Goal: Task Accomplishment & Management: Complete application form

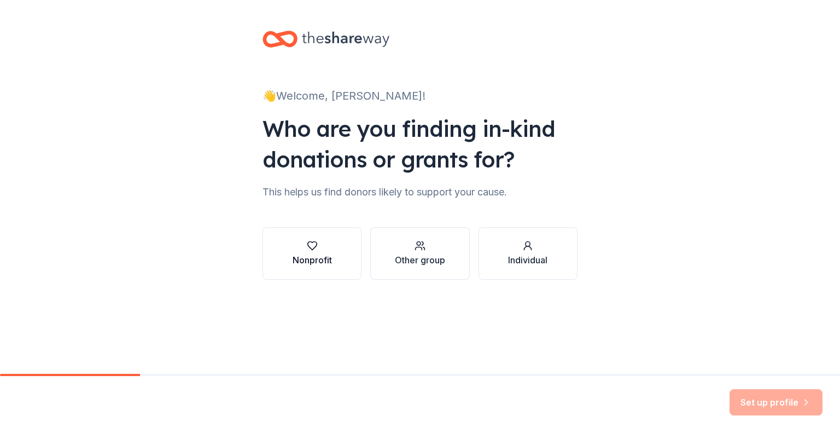
click at [311, 261] on div "Nonprofit" at bounding box center [312, 259] width 39 height 13
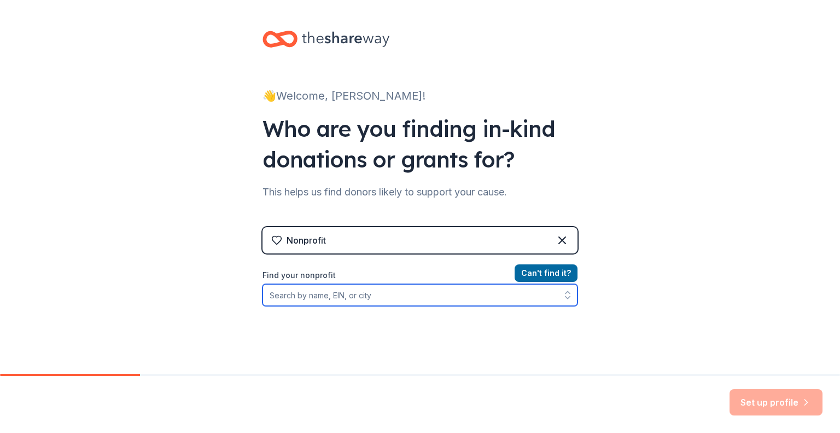
click at [562, 294] on icon "button" at bounding box center [567, 294] width 11 height 11
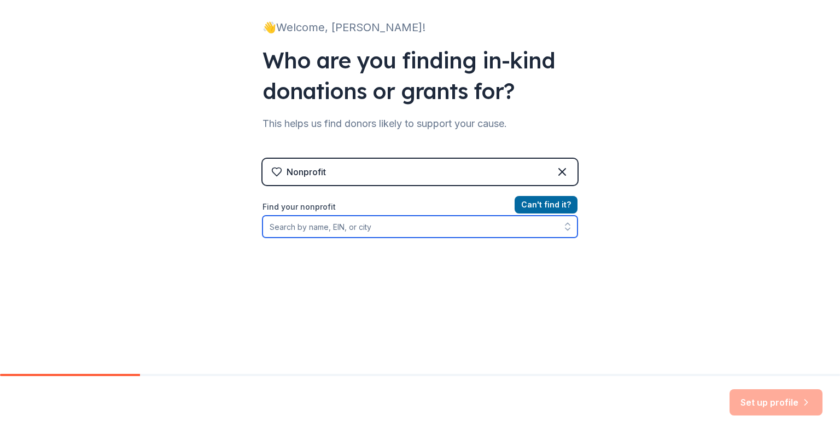
scroll to position [94, 0]
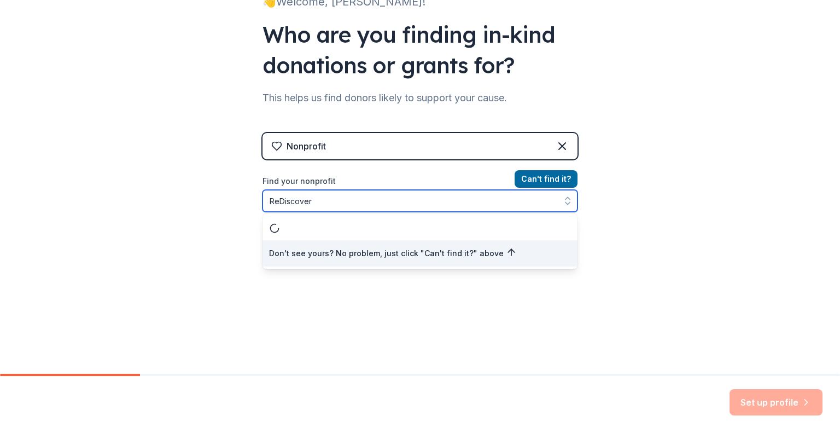
type input "ReDiscover"
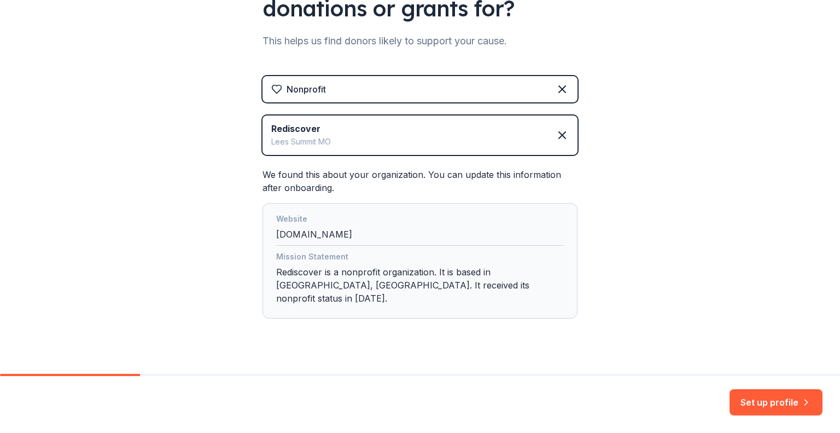
scroll to position [156, 0]
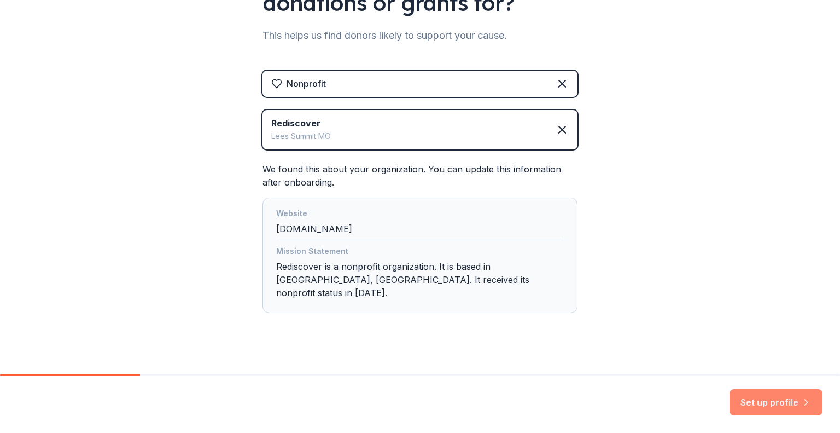
click at [786, 398] on button "Set up profile" at bounding box center [776, 402] width 93 height 26
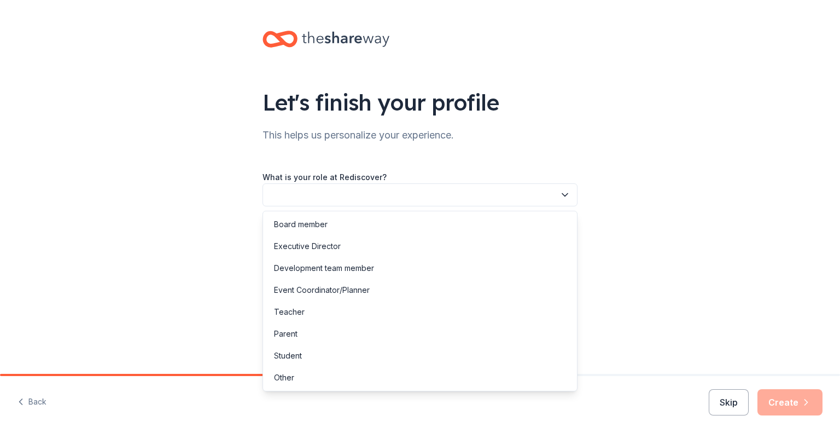
click at [568, 194] on icon "button" at bounding box center [565, 194] width 11 height 11
click at [545, 268] on div "Development team member" at bounding box center [420, 268] width 310 height 22
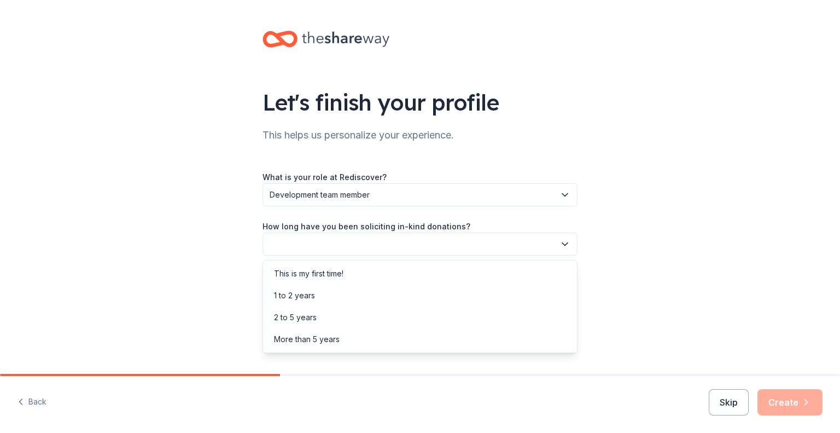
click at [566, 244] on icon "button" at bounding box center [564, 244] width 5 height 3
click at [546, 341] on div "More than 5 years" at bounding box center [420, 339] width 310 height 22
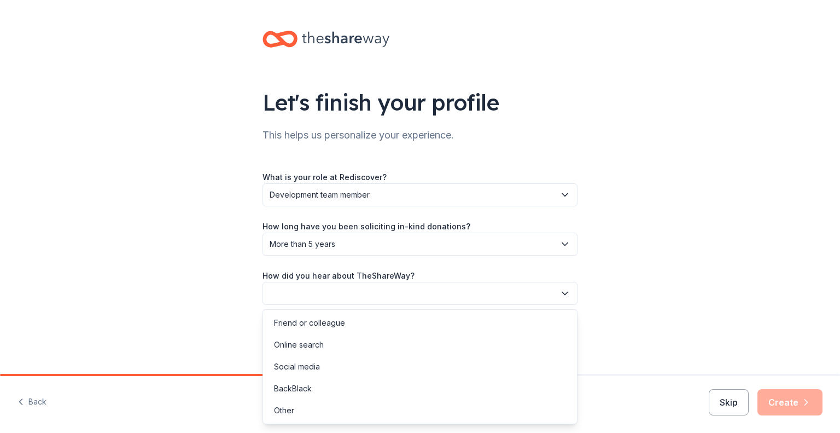
click at [567, 293] on icon "button" at bounding box center [564, 293] width 5 height 3
click at [554, 412] on div "Other" at bounding box center [420, 410] width 310 height 22
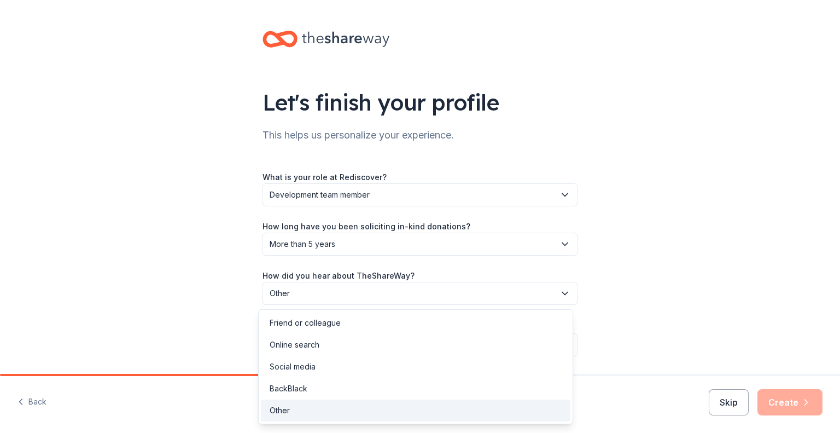
click at [562, 295] on icon "button" at bounding box center [565, 293] width 11 height 11
click at [551, 325] on div "Friend or colleague" at bounding box center [416, 323] width 310 height 22
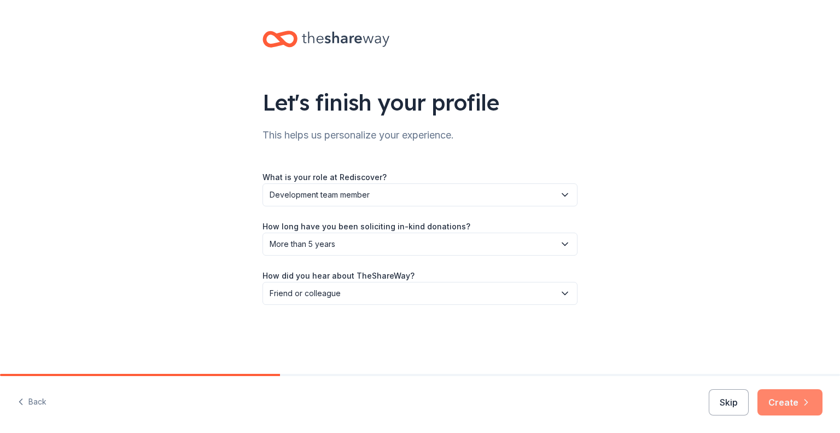
click at [780, 402] on button "Create" at bounding box center [790, 402] width 65 height 26
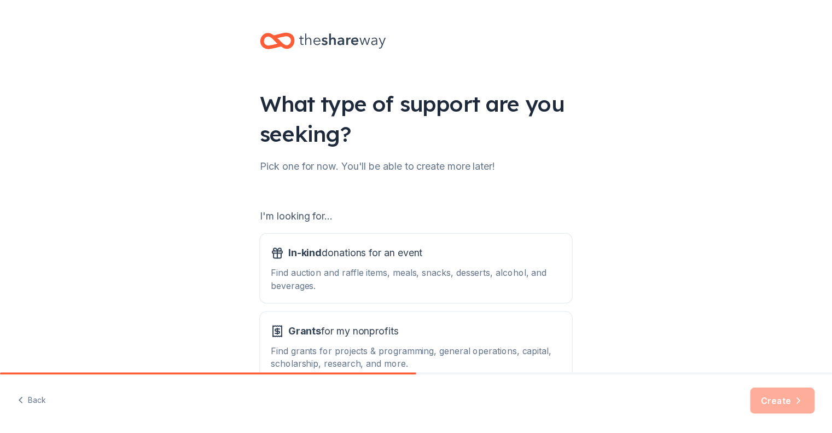
scroll to position [68, 0]
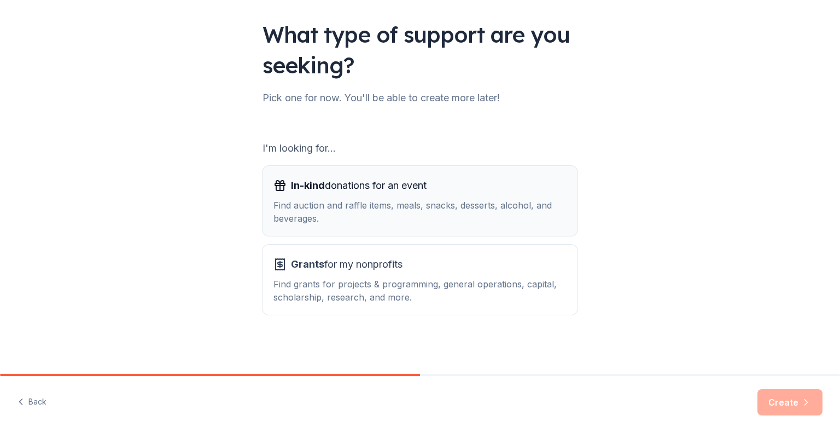
click at [282, 190] on div "In-kind donations for an event" at bounding box center [420, 186] width 293 height 18
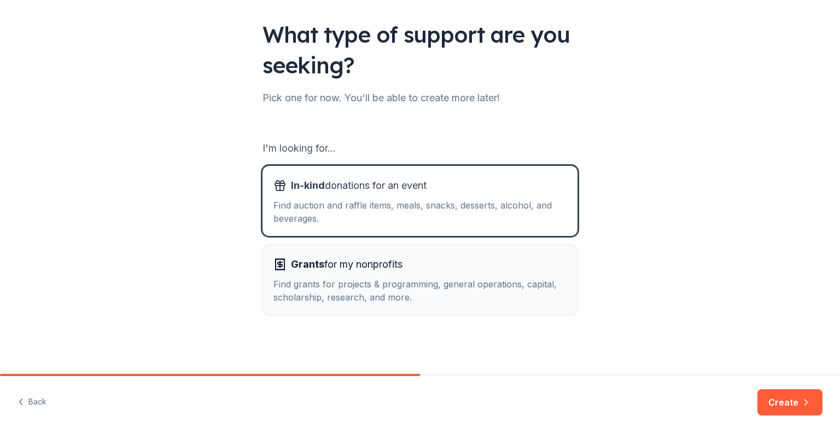
click at [303, 281] on div "Find grants for projects & programming, general operations, capital, scholarshi…" at bounding box center [420, 290] width 293 height 26
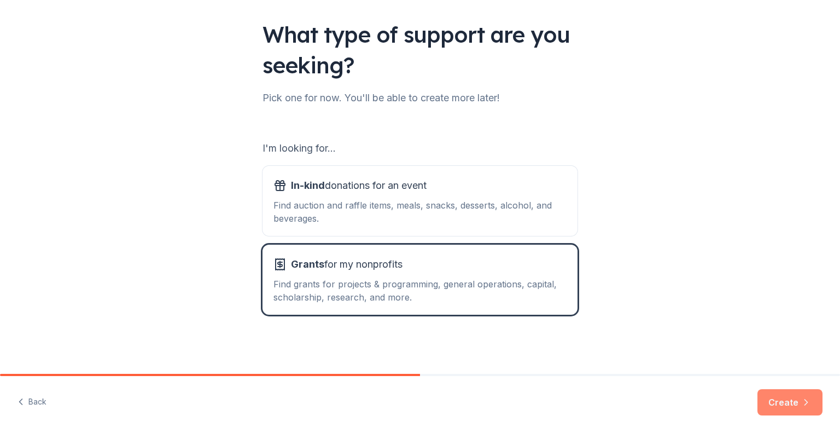
click at [799, 408] on button "Create" at bounding box center [790, 402] width 65 height 26
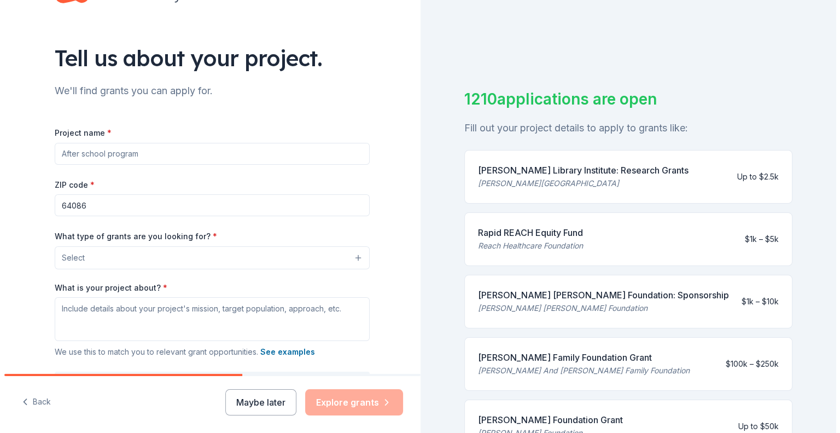
scroll to position [45, 0]
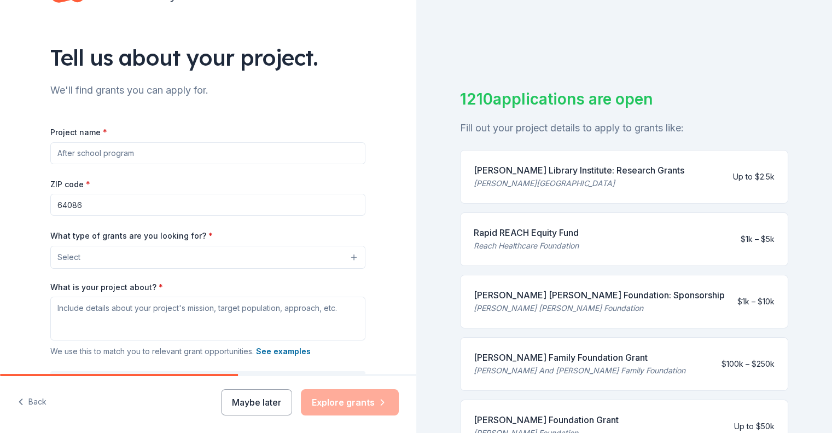
click at [132, 154] on input "Project name *" at bounding box center [207, 153] width 315 height 22
type input "Children's coping skills and social skills project"
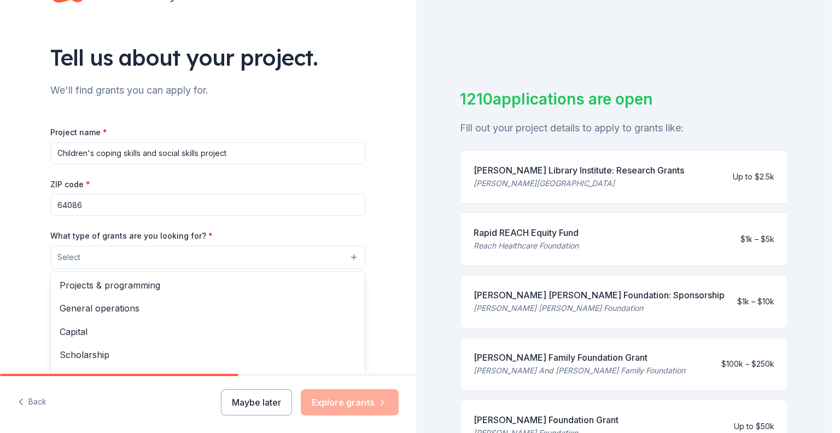
click at [347, 260] on button "Select" at bounding box center [207, 257] width 315 height 23
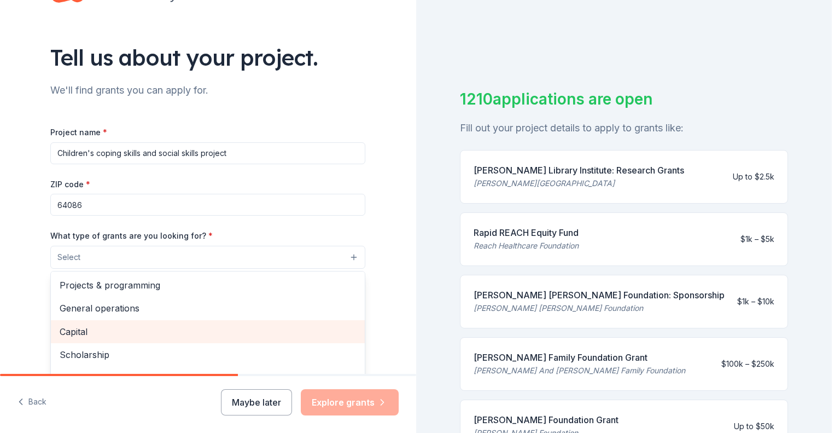
click at [75, 329] on span "Capital" at bounding box center [208, 331] width 296 height 14
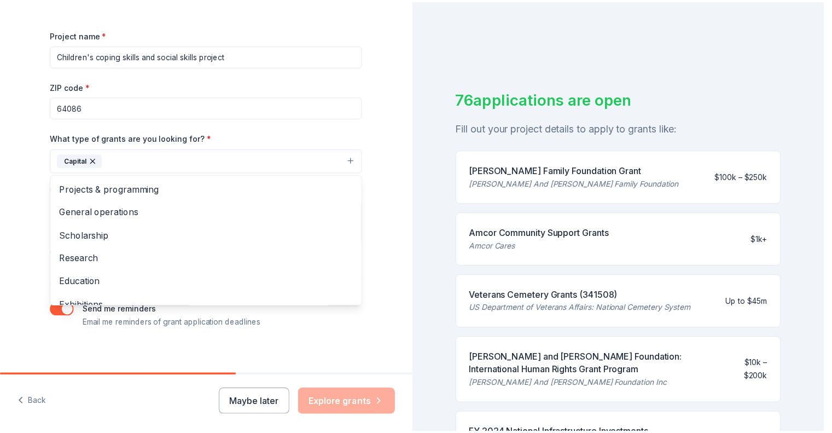
scroll to position [150, 0]
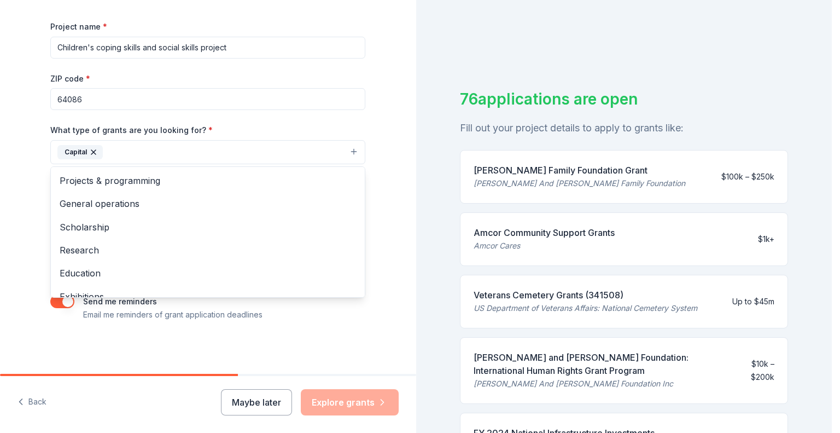
click at [373, 400] on div "Tell us about your project. We'll find grants you can apply for. Project name *…" at bounding box center [208, 216] width 416 height 433
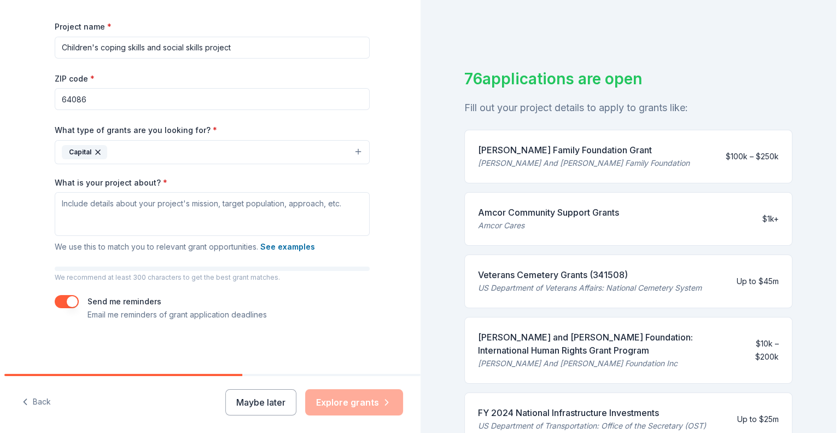
scroll to position [19, 0]
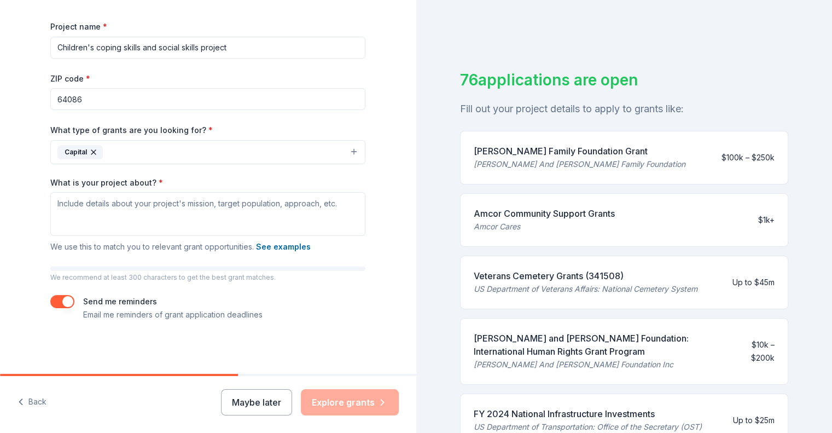
click at [550, 161] on div "[PERSON_NAME] And [PERSON_NAME] Family Foundation" at bounding box center [580, 164] width 212 height 13
click at [556, 153] on div "[PERSON_NAME] Family Foundation Grant" at bounding box center [580, 150] width 212 height 13
click at [350, 397] on div "Maybe later Explore grants" at bounding box center [310, 402] width 178 height 26
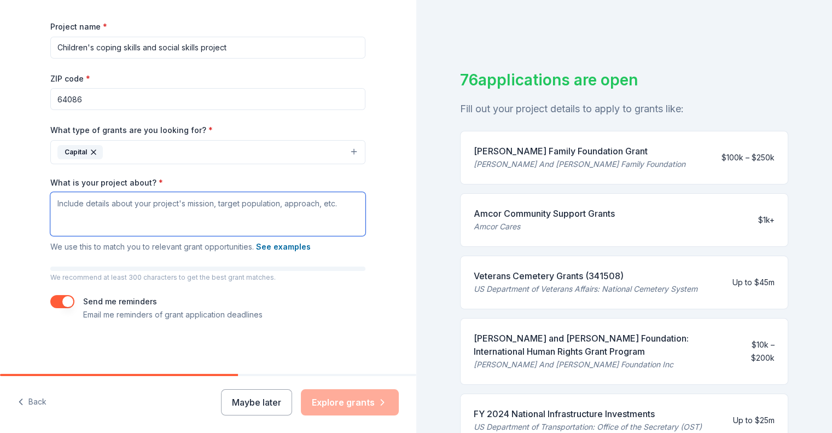
click at [58, 203] on textarea "What is your project about? *" at bounding box center [207, 214] width 315 height 44
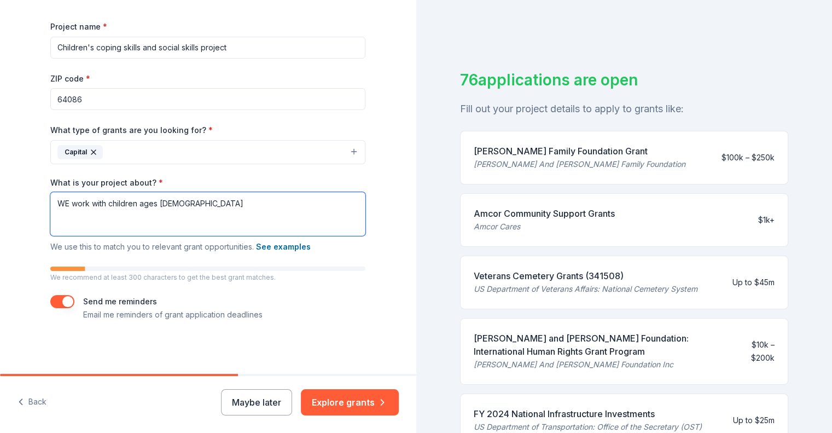
click at [65, 202] on textarea "WE work with children ages [DEMOGRAPHIC_DATA]" at bounding box center [207, 214] width 315 height 44
click at [271, 203] on textarea "We provide Menatl Health services for [MEDICAL_DATA] families work with childre…" at bounding box center [207, 214] width 315 height 44
drag, startPoint x: 271, startPoint y: 203, endPoint x: 329, endPoint y: 207, distance: 58.1
click at [329, 207] on textarea "We provide Menatl Health services for [MEDICAL_DATA] families work with childre…" at bounding box center [207, 214] width 315 height 44
click at [266, 204] on textarea "We provide Mental Health services for [MEDICAL_DATA] families ages [DEMOGRAPHIC…" at bounding box center [207, 214] width 315 height 44
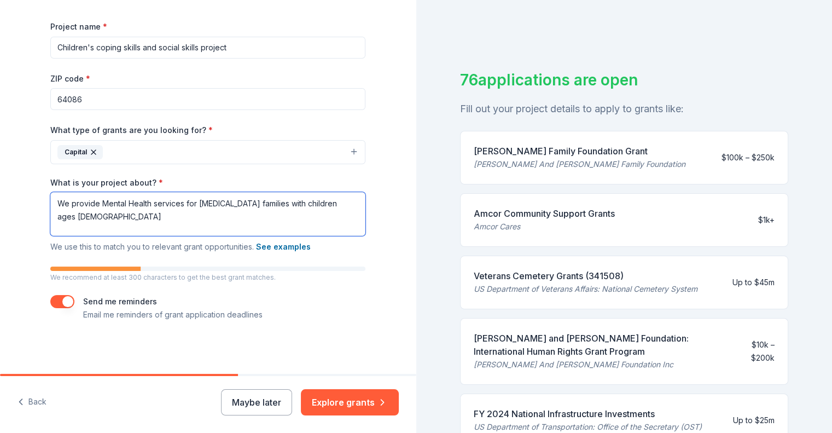
click at [322, 205] on textarea "We provide Mental Health services for [MEDICAL_DATA] families with children age…" at bounding box center [207, 214] width 315 height 44
click at [358, 202] on textarea "We provide Mental Health services for [MEDICAL_DATA] families with children age…" at bounding box center [207, 214] width 315 height 44
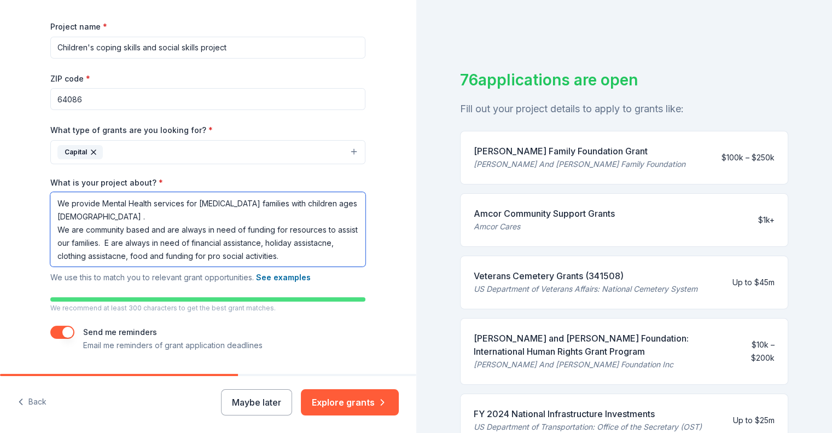
click at [129, 245] on textarea "We provide Mental Health services for [MEDICAL_DATA] families with children age…" at bounding box center [207, 229] width 315 height 74
click at [87, 255] on textarea "We provide Mental Health services for [MEDICAL_DATA] families with children age…" at bounding box center [207, 229] width 315 height 74
click at [162, 257] on textarea "We provide Mental Health services for [MEDICAL_DATA] families with children age…" at bounding box center [207, 229] width 315 height 74
type textarea "We provide Mental Health services for [MEDICAL_DATA] families with children age…"
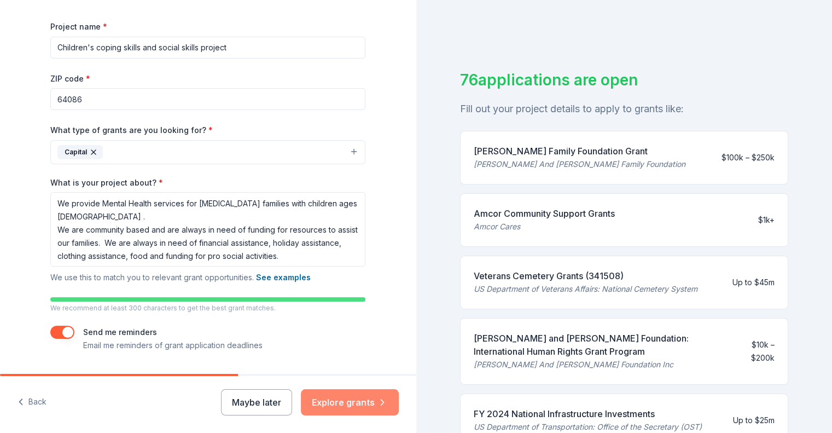
click at [350, 407] on button "Explore grants" at bounding box center [350, 402] width 98 height 26
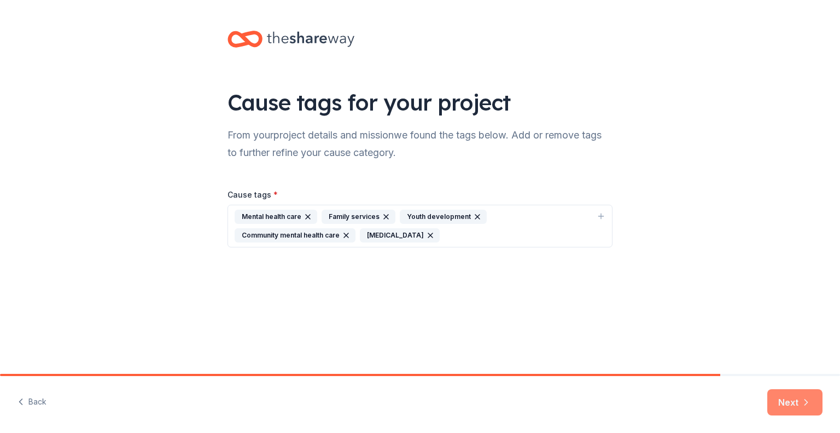
click at [799, 399] on button "Next" at bounding box center [795, 402] width 55 height 26
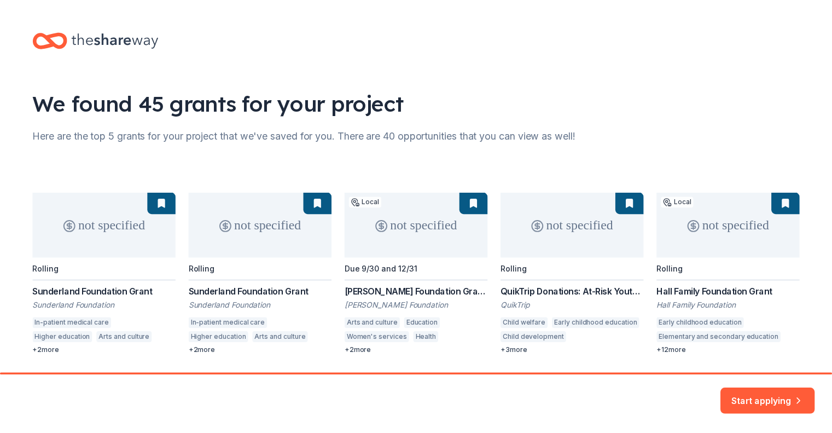
scroll to position [34, 0]
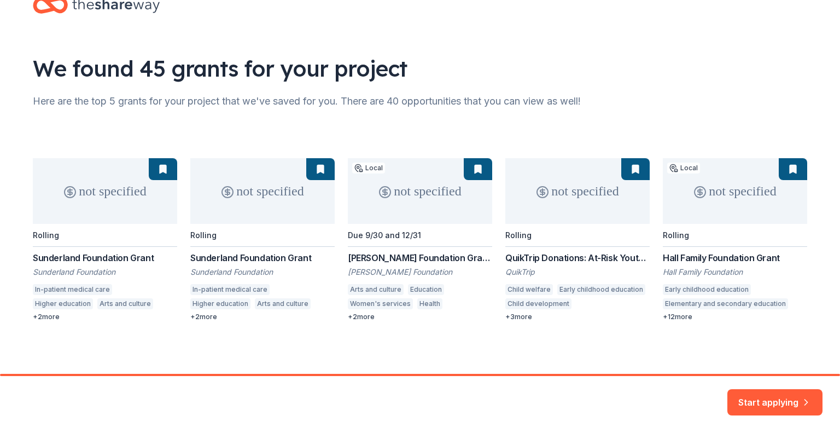
click at [589, 188] on div "not specified Rolling Sunderland Foundation [PERSON_NAME] Foundation In-patient…" at bounding box center [420, 239] width 775 height 163
click at [769, 397] on button "Start applying" at bounding box center [775, 395] width 95 height 26
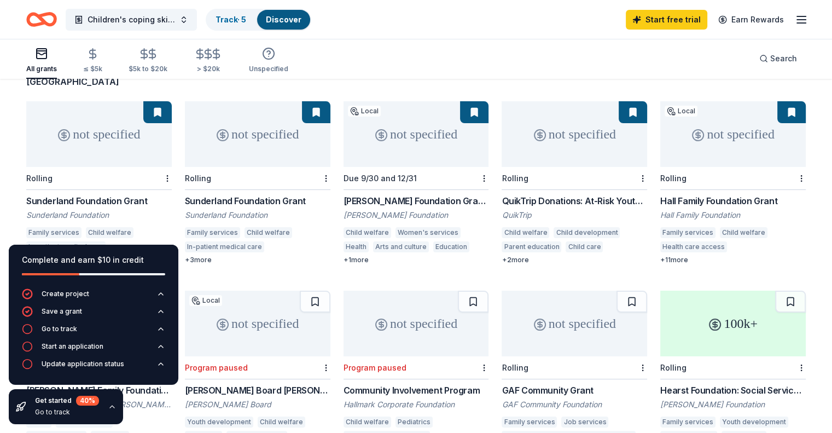
scroll to position [98, 0]
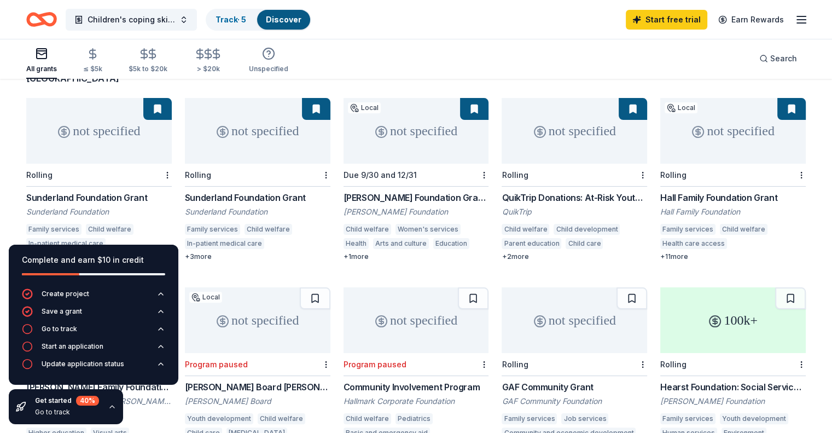
click at [549, 118] on div "not specified" at bounding box center [575, 131] width 146 height 66
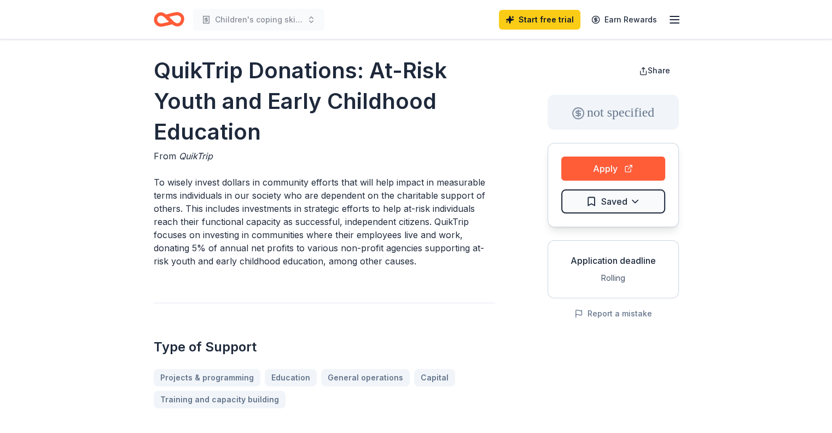
scroll to position [8, 0]
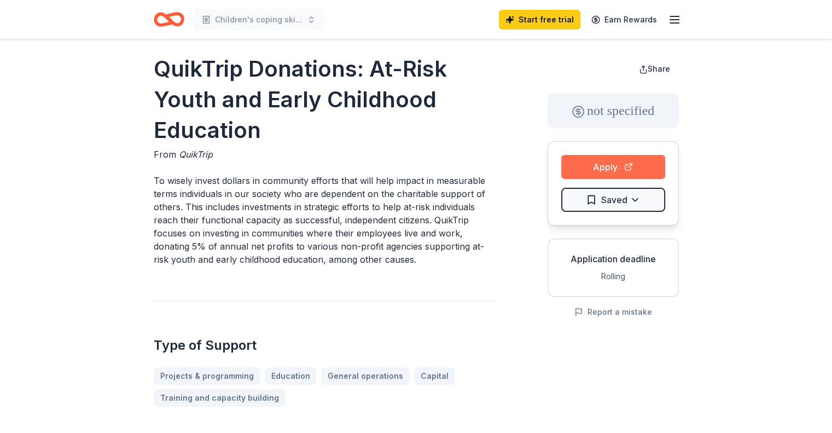
click at [614, 166] on button "Apply" at bounding box center [613, 167] width 104 height 24
click at [602, 170] on button "Apply" at bounding box center [613, 167] width 104 height 24
